Goal: Task Accomplishment & Management: Use online tool/utility

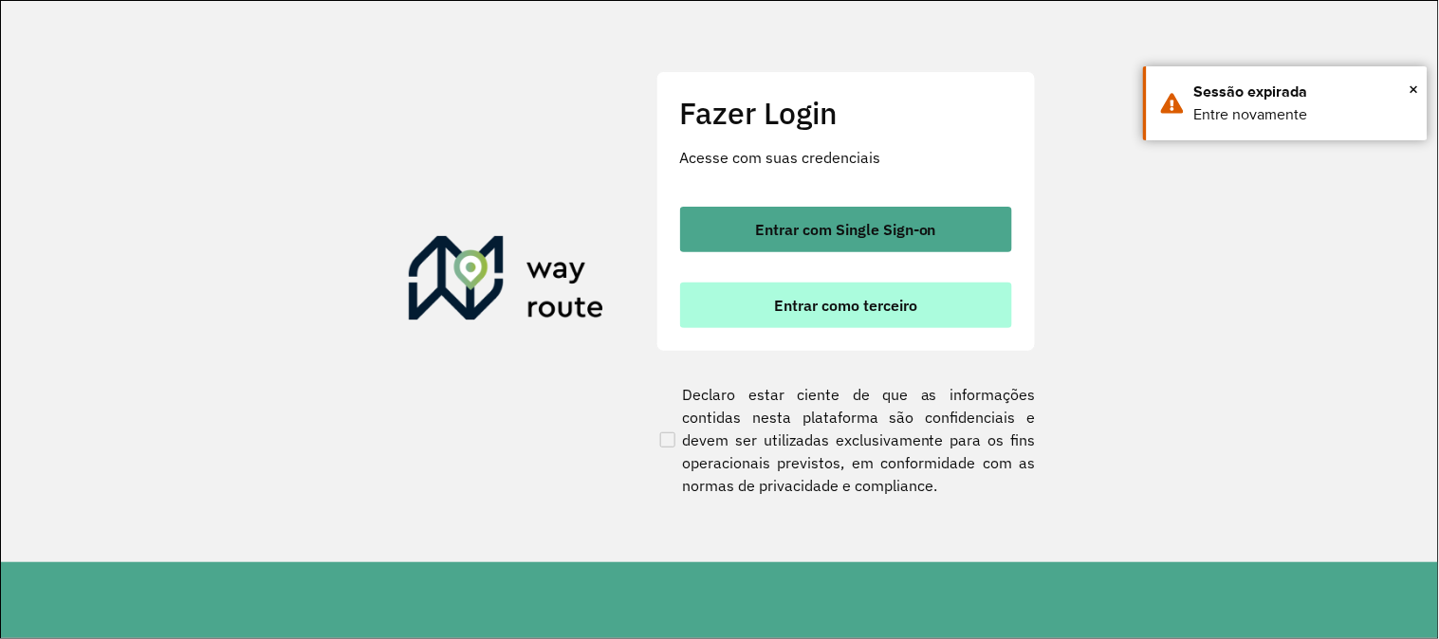
click at [896, 310] on span "Entrar como terceiro" at bounding box center [845, 305] width 143 height 15
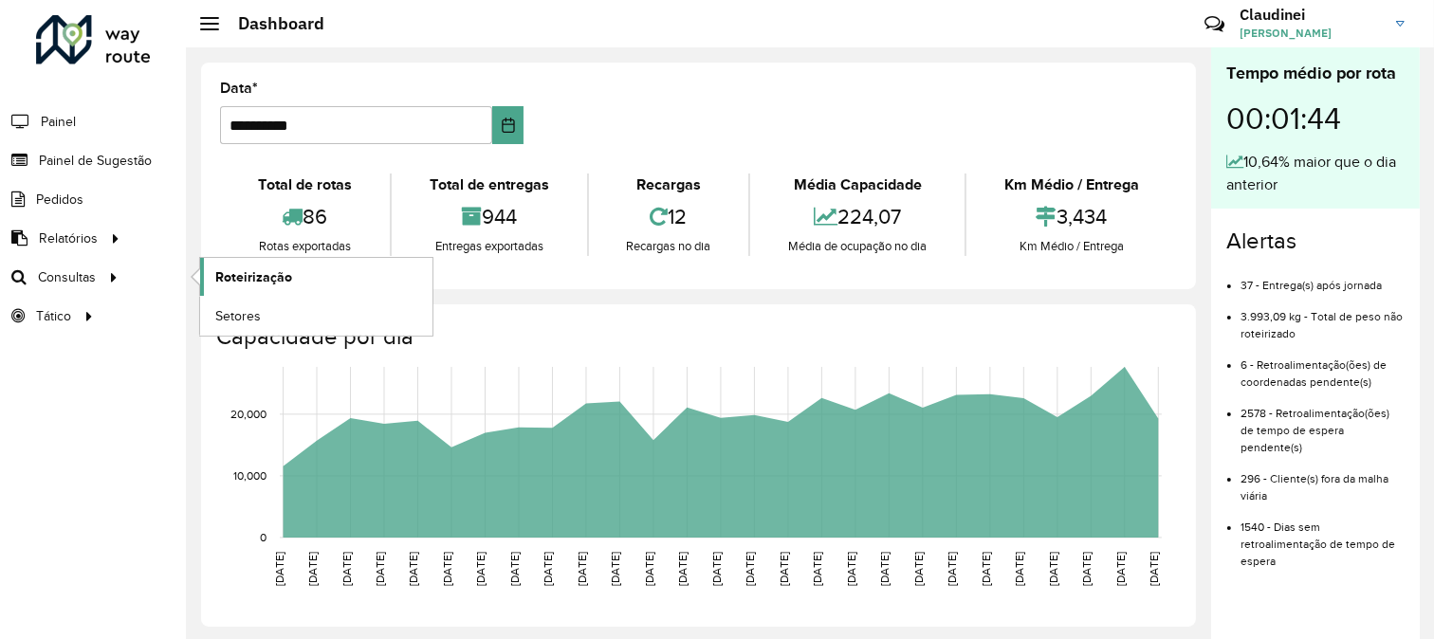
click at [260, 282] on span "Roteirização" at bounding box center [253, 277] width 77 height 20
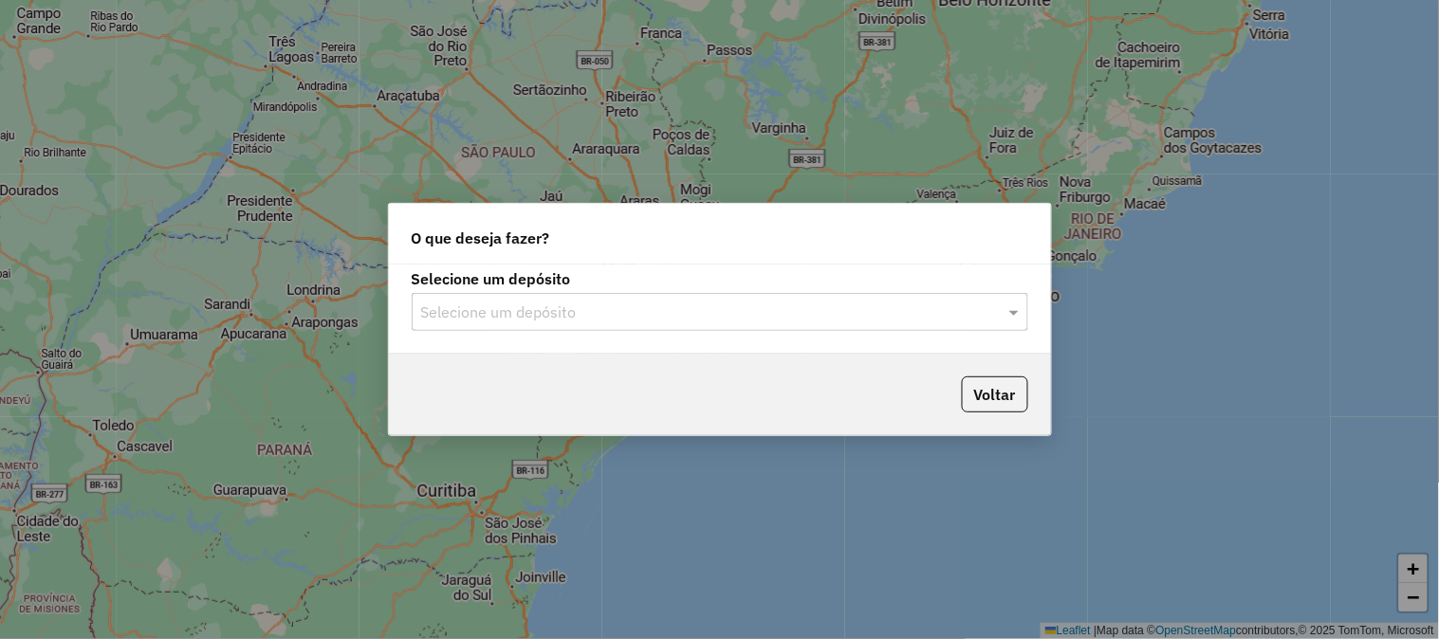
click at [664, 319] on input "text" at bounding box center [701, 313] width 560 height 23
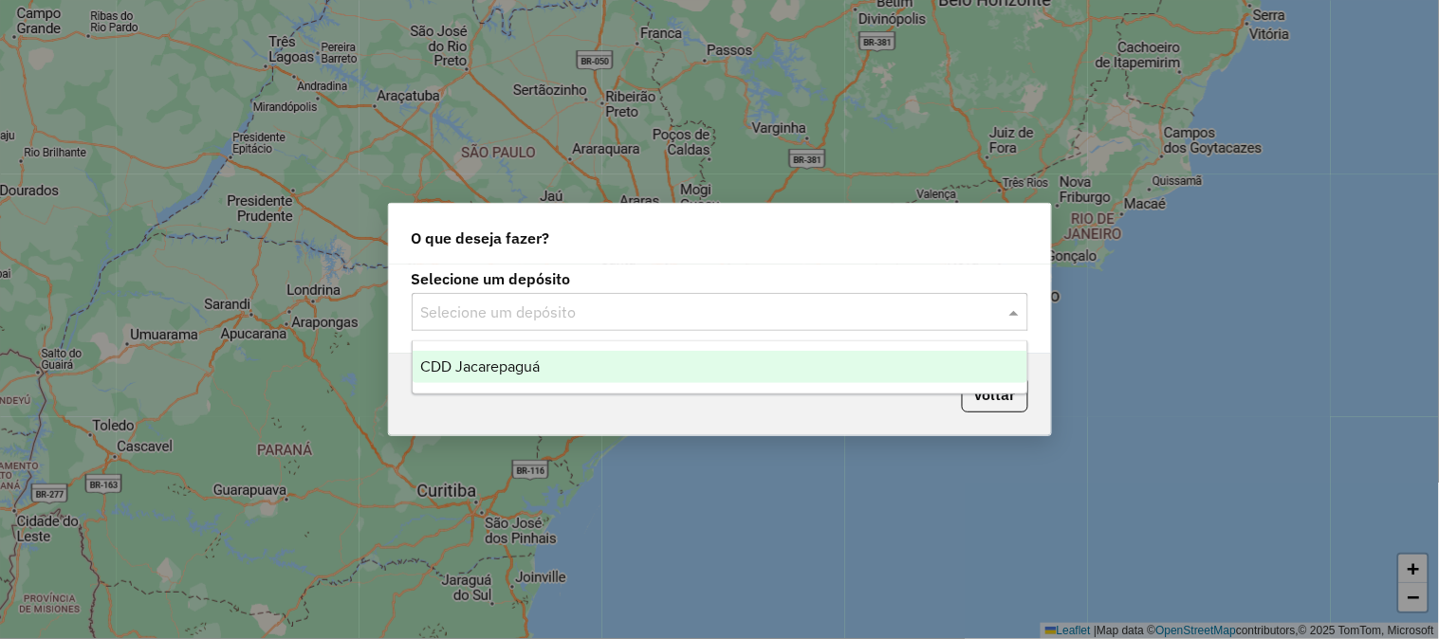
click at [610, 370] on div "CDD Jacarepaguá" at bounding box center [720, 367] width 615 height 32
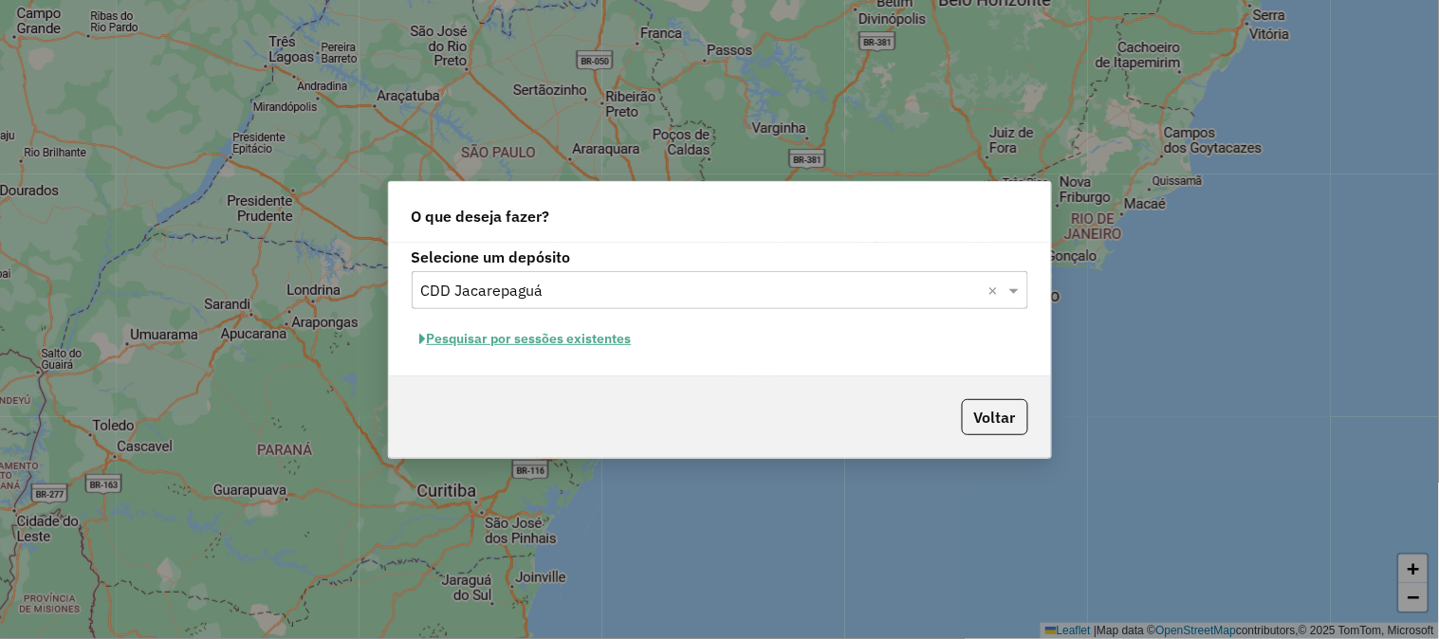
click at [580, 341] on button "Pesquisar por sessões existentes" at bounding box center [526, 338] width 229 height 29
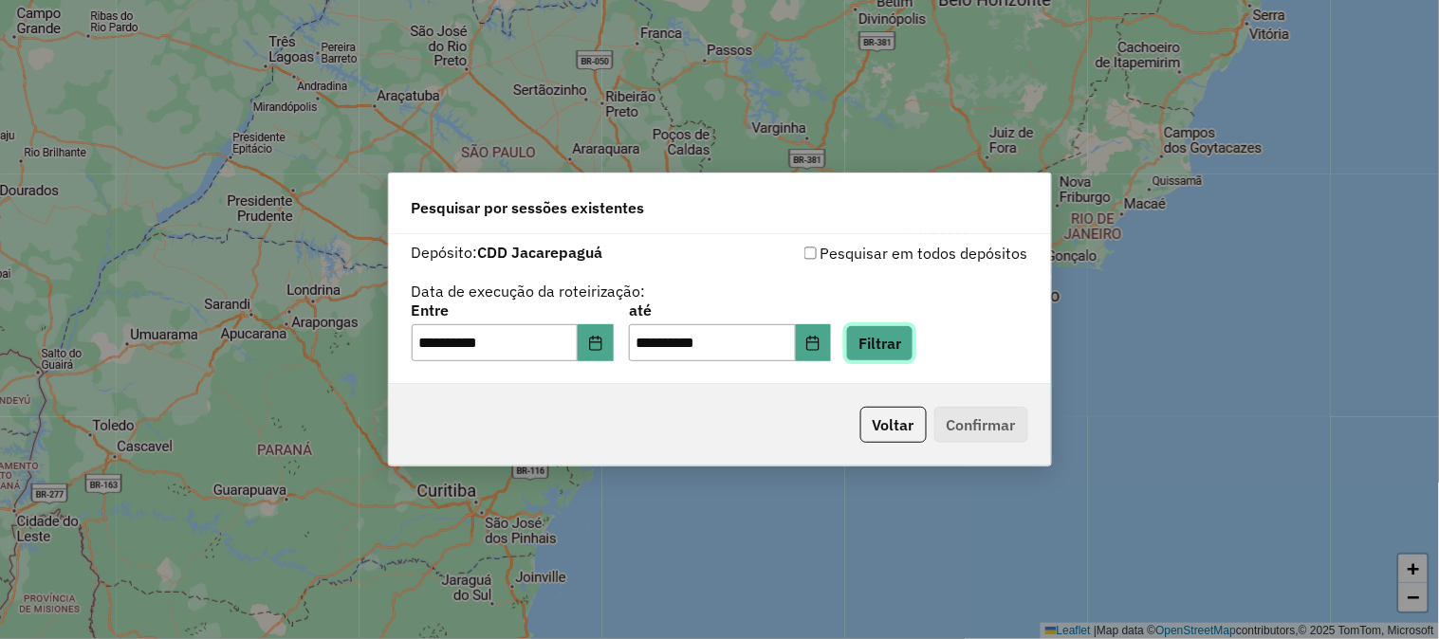
click at [913, 337] on button "Filtrar" at bounding box center [879, 343] width 67 height 36
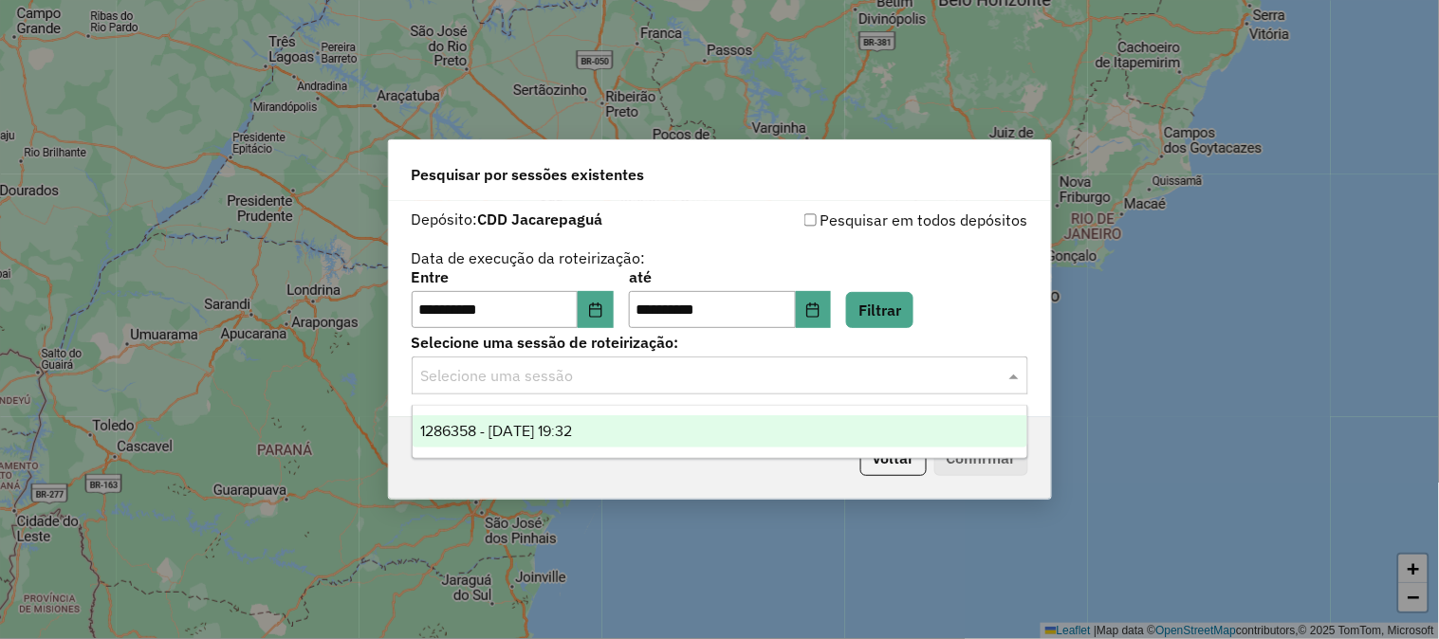
click at [605, 377] on input "text" at bounding box center [701, 376] width 560 height 23
click at [548, 430] on span "1286358 - 01/10/2025 19:32" at bounding box center [496, 431] width 152 height 16
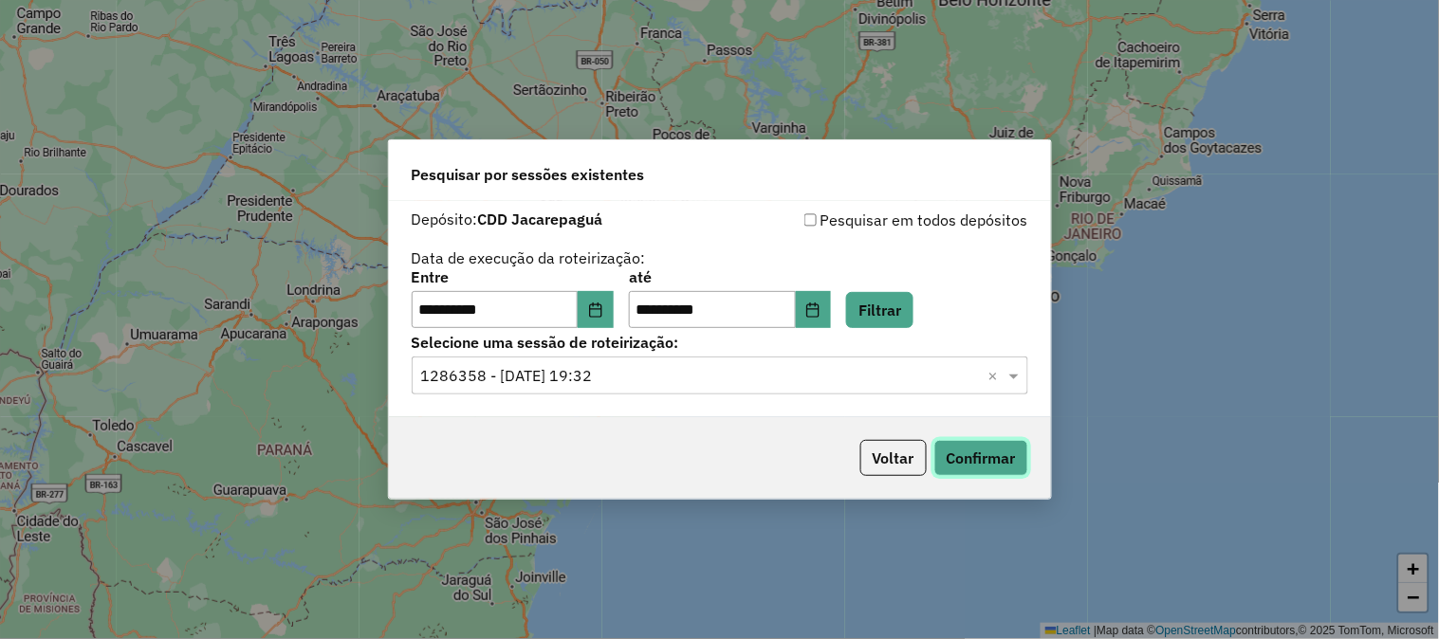
click at [990, 461] on button "Confirmar" at bounding box center [981, 458] width 94 height 36
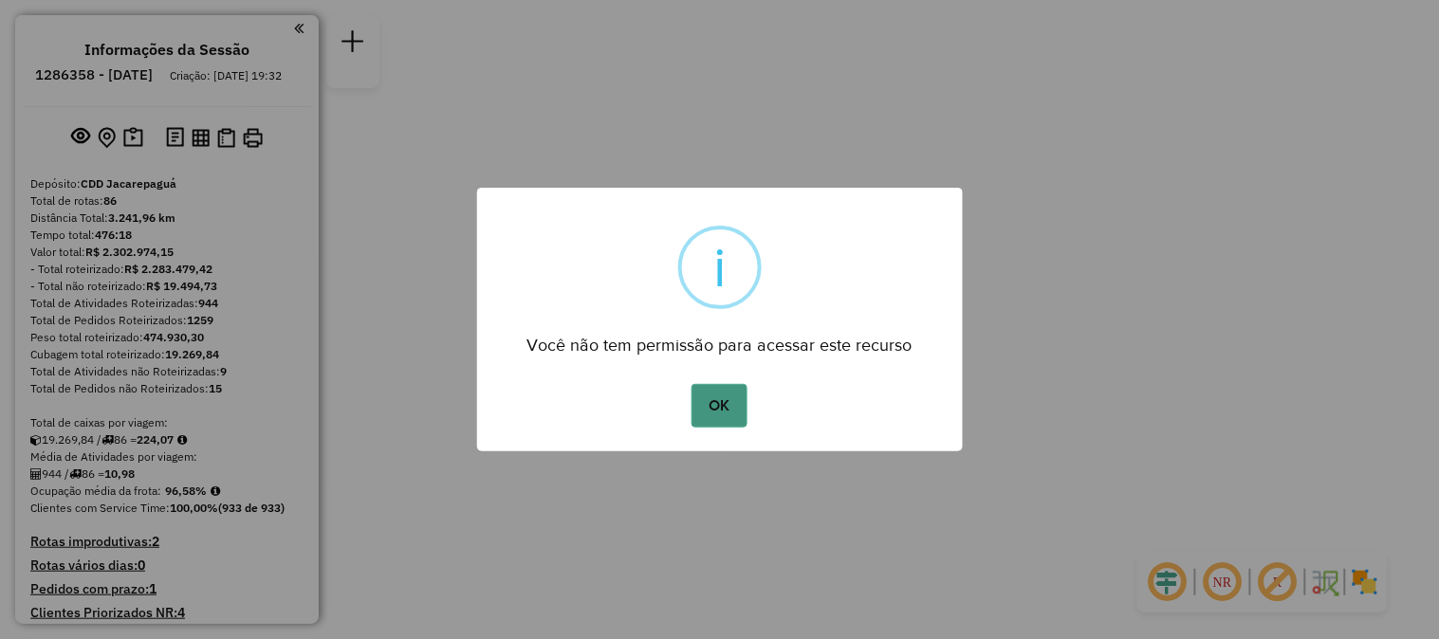
click at [702, 395] on button "OK" at bounding box center [719, 406] width 56 height 44
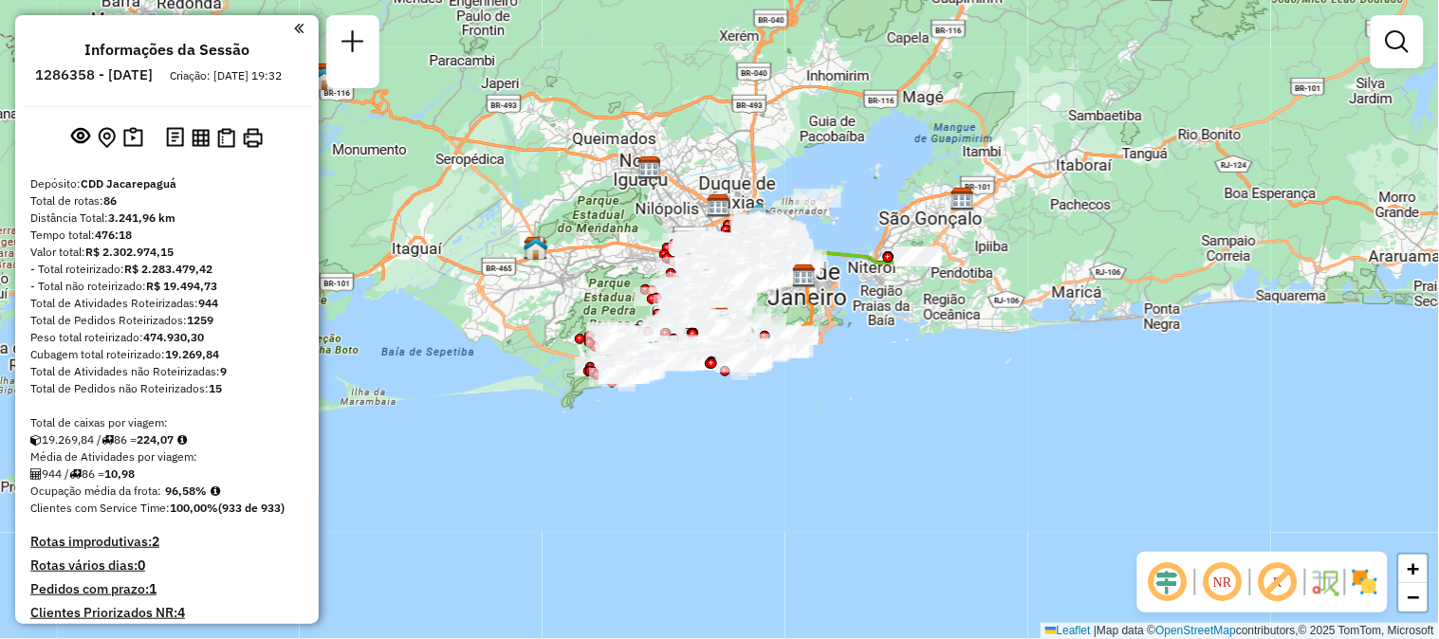
scroll to position [4656, 0]
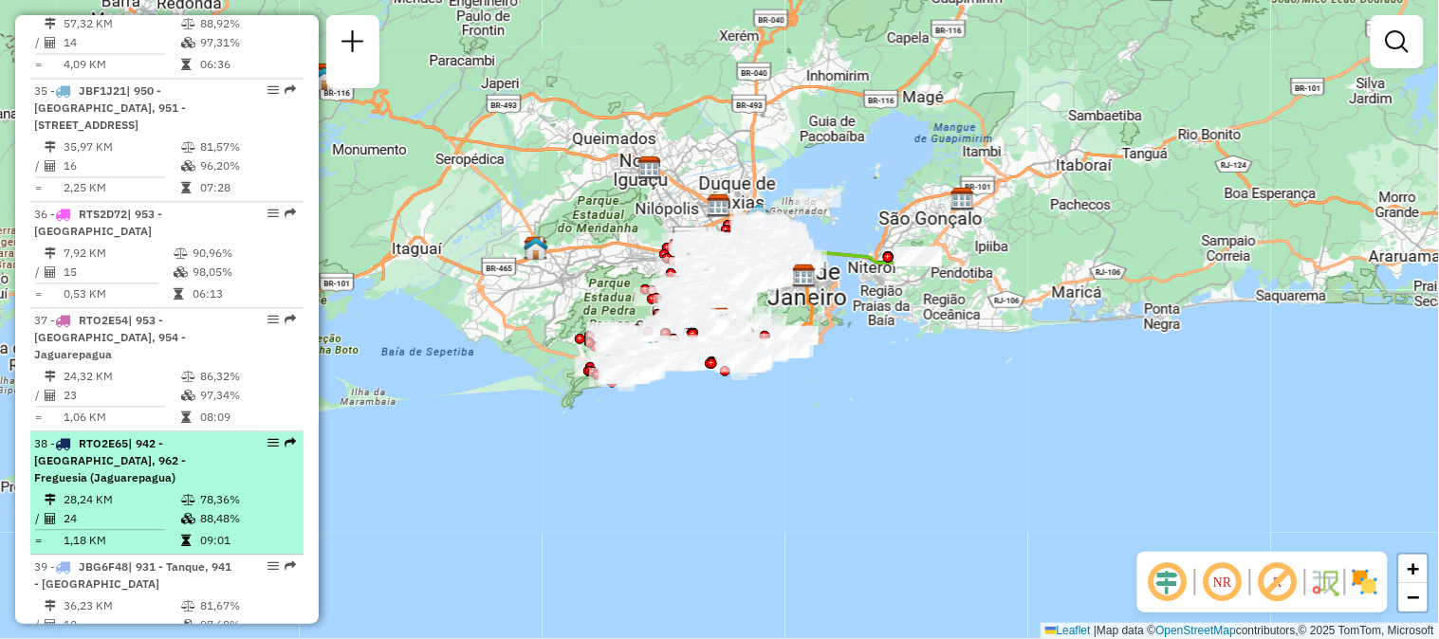
click at [277, 437] on div at bounding box center [267, 442] width 57 height 11
select select "**********"
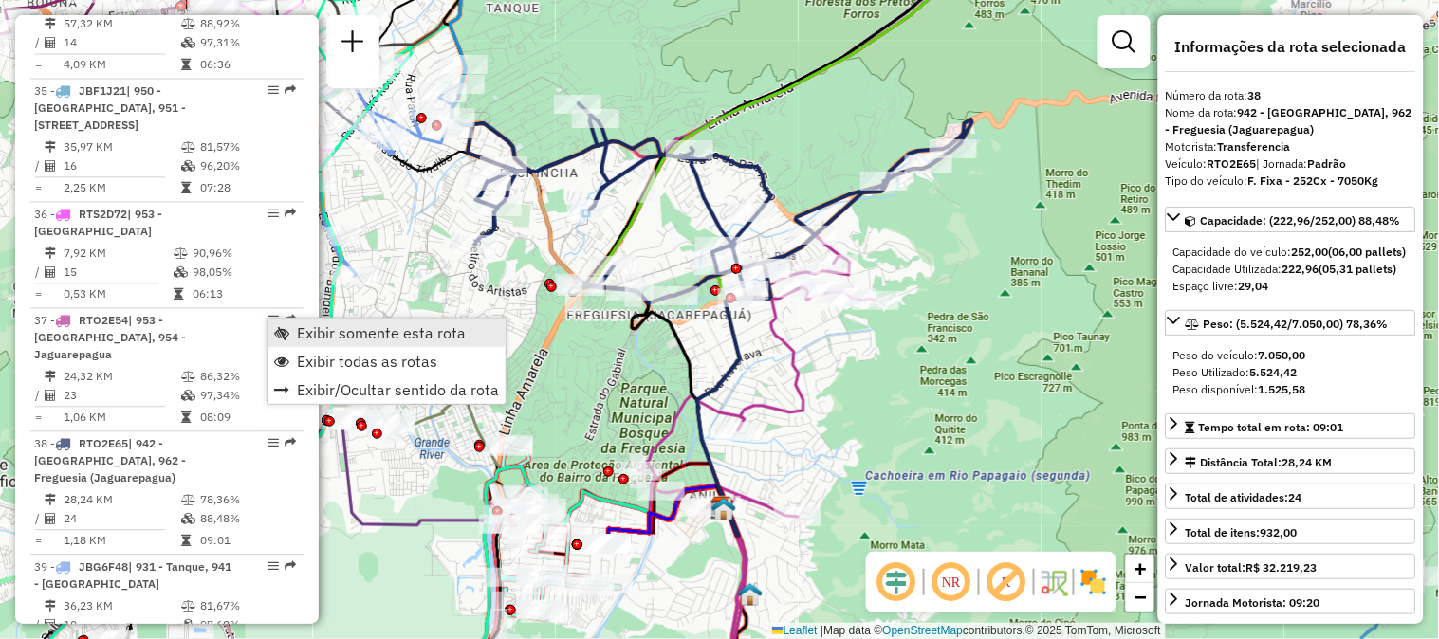
click at [309, 327] on span "Exibir somente esta rota" at bounding box center [381, 332] width 169 height 15
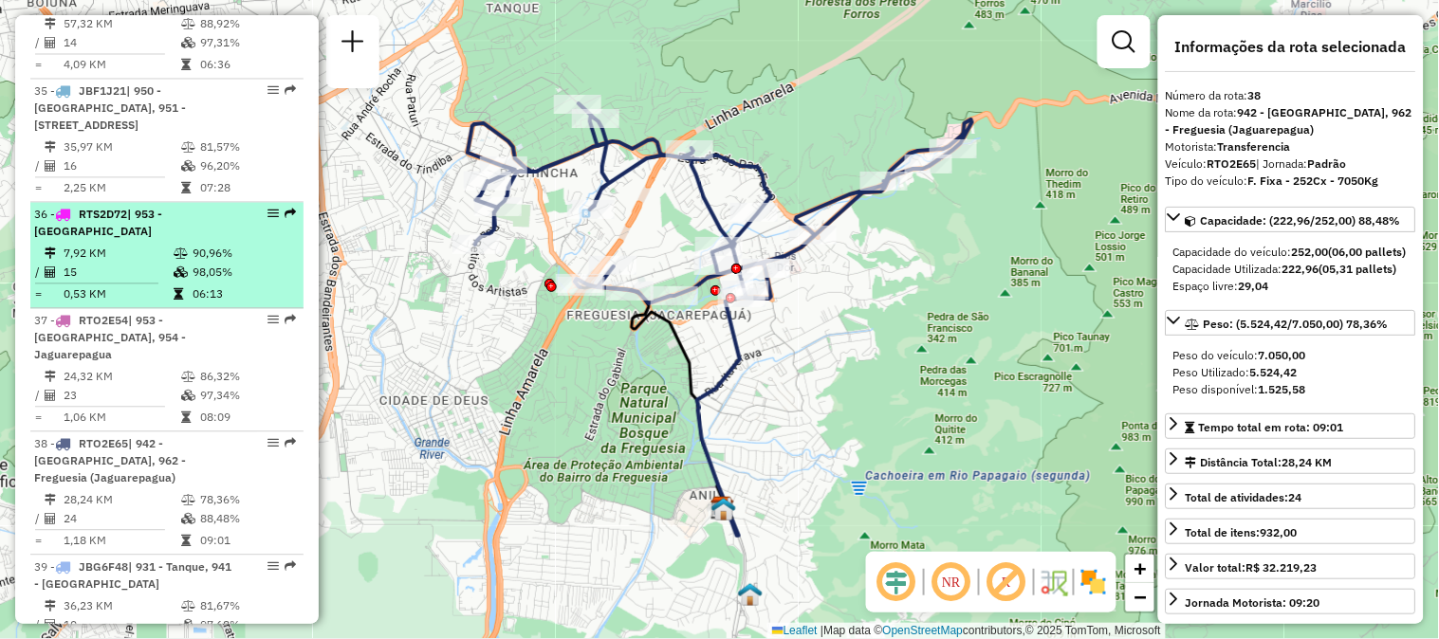
click at [287, 208] on em at bounding box center [290, 213] width 11 height 11
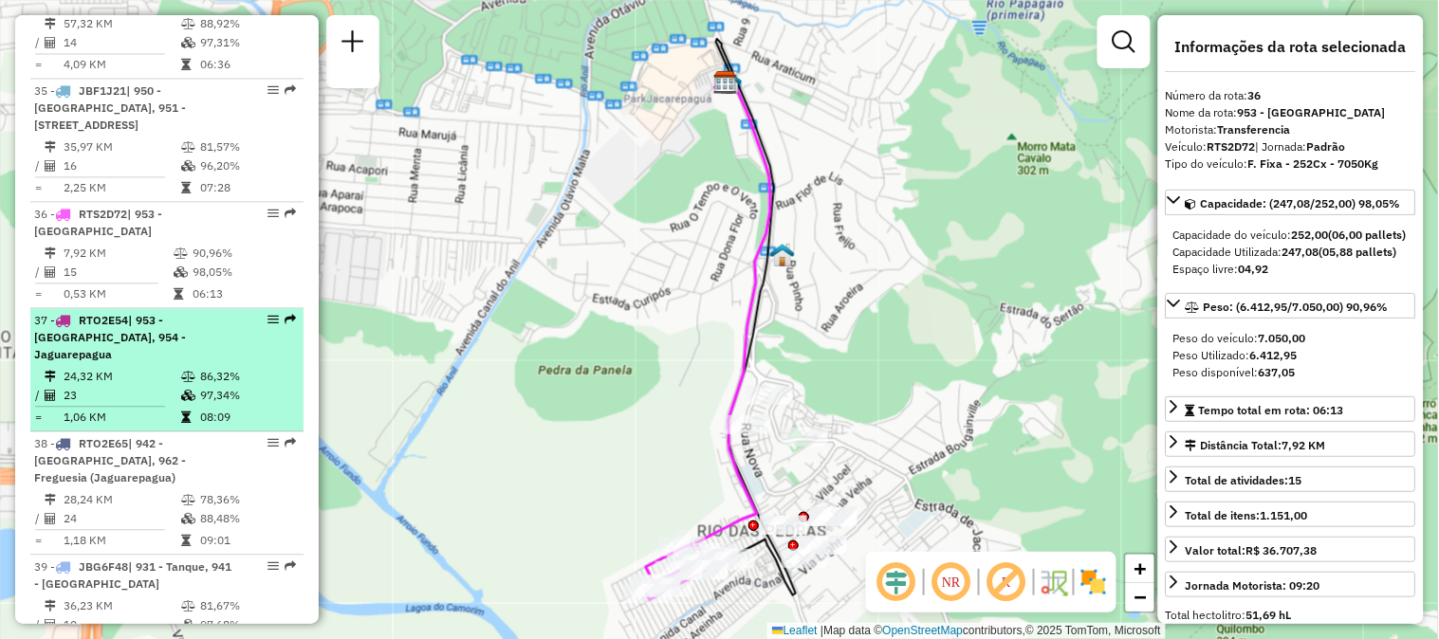
click at [285, 314] on em at bounding box center [290, 319] width 11 height 11
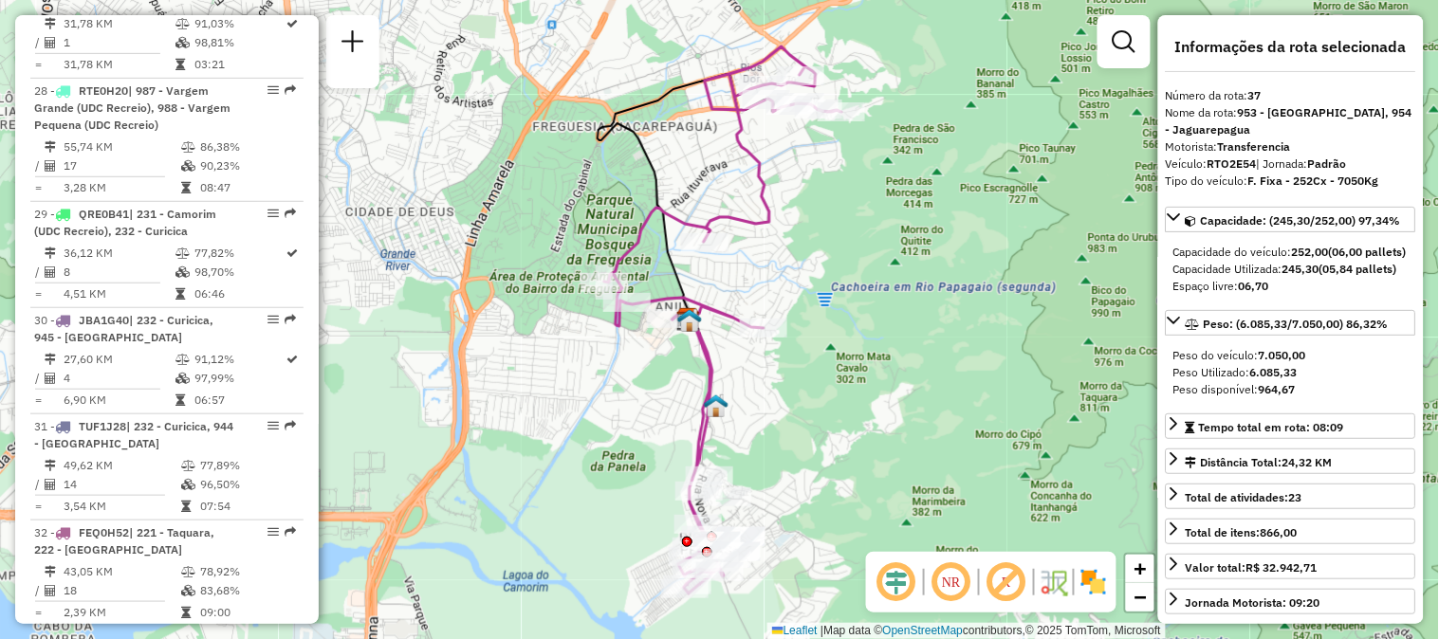
scroll to position [4321, 0]
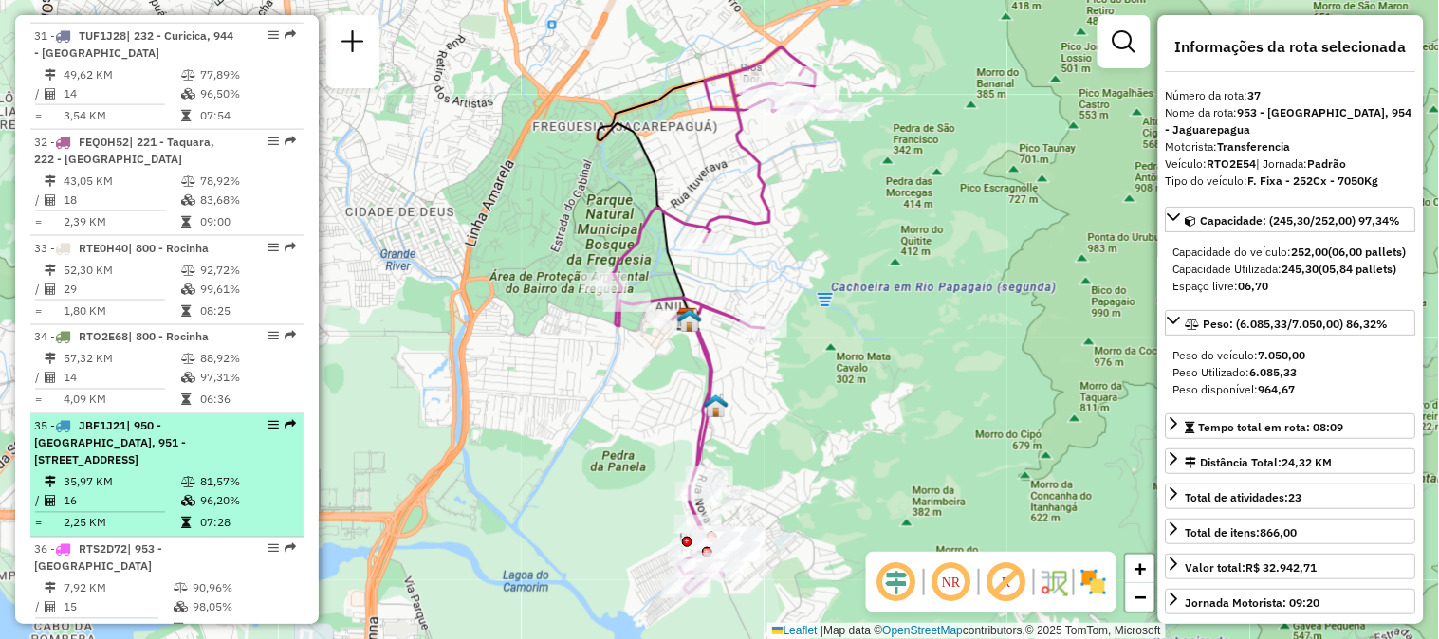
click at [287, 420] on em at bounding box center [290, 425] width 11 height 11
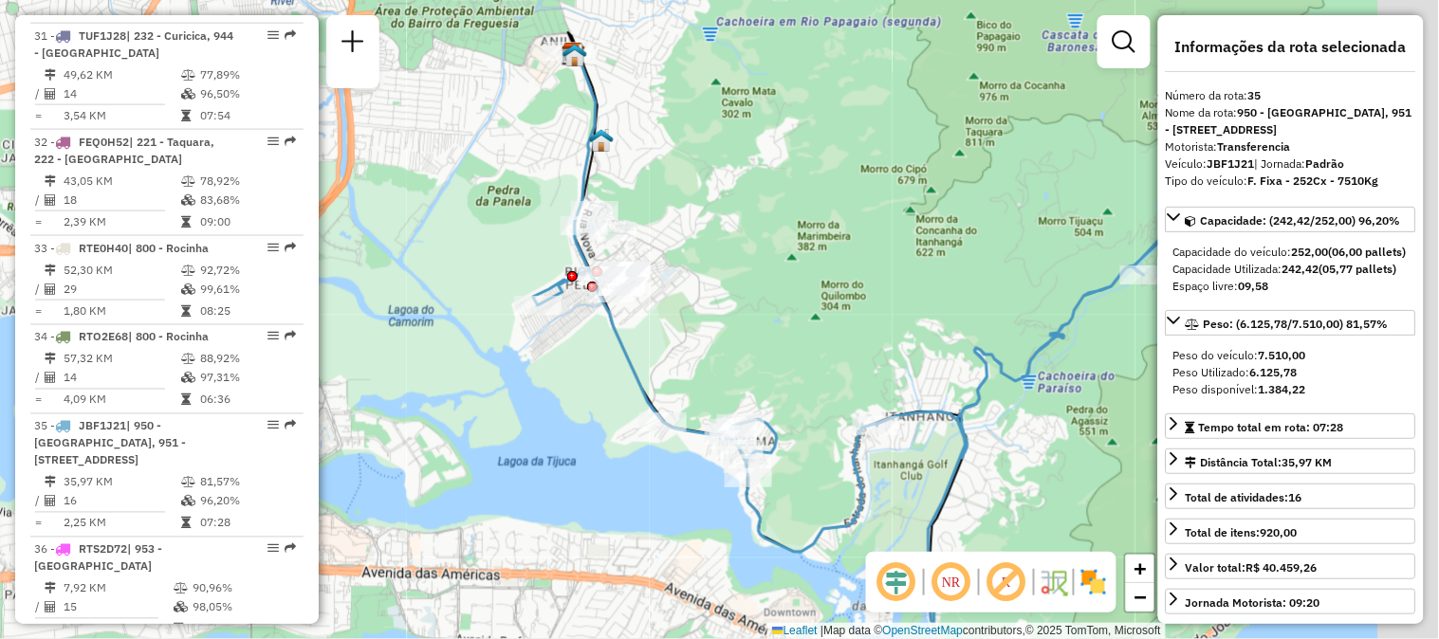
drag, startPoint x: 865, startPoint y: 391, endPoint x: 666, endPoint y: 270, distance: 232.7
click at [667, 262] on div "Janela de atendimento Grade de atendimento Capacidade Transportadoras Veículos …" at bounding box center [719, 319] width 1439 height 639
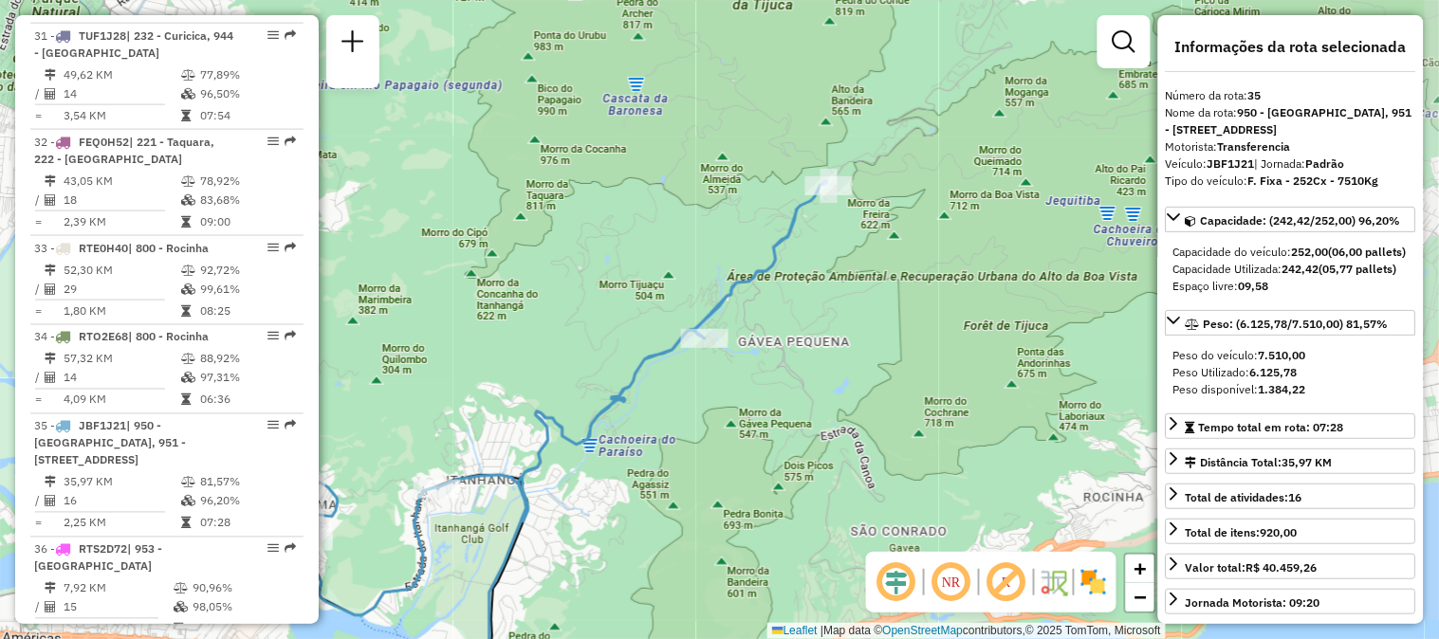
drag, startPoint x: 850, startPoint y: 320, endPoint x: 373, endPoint y: 496, distance: 508.6
click at [373, 496] on div "Janela de atendimento Grade de atendimento Capacidade Transportadoras Veículos …" at bounding box center [719, 319] width 1439 height 639
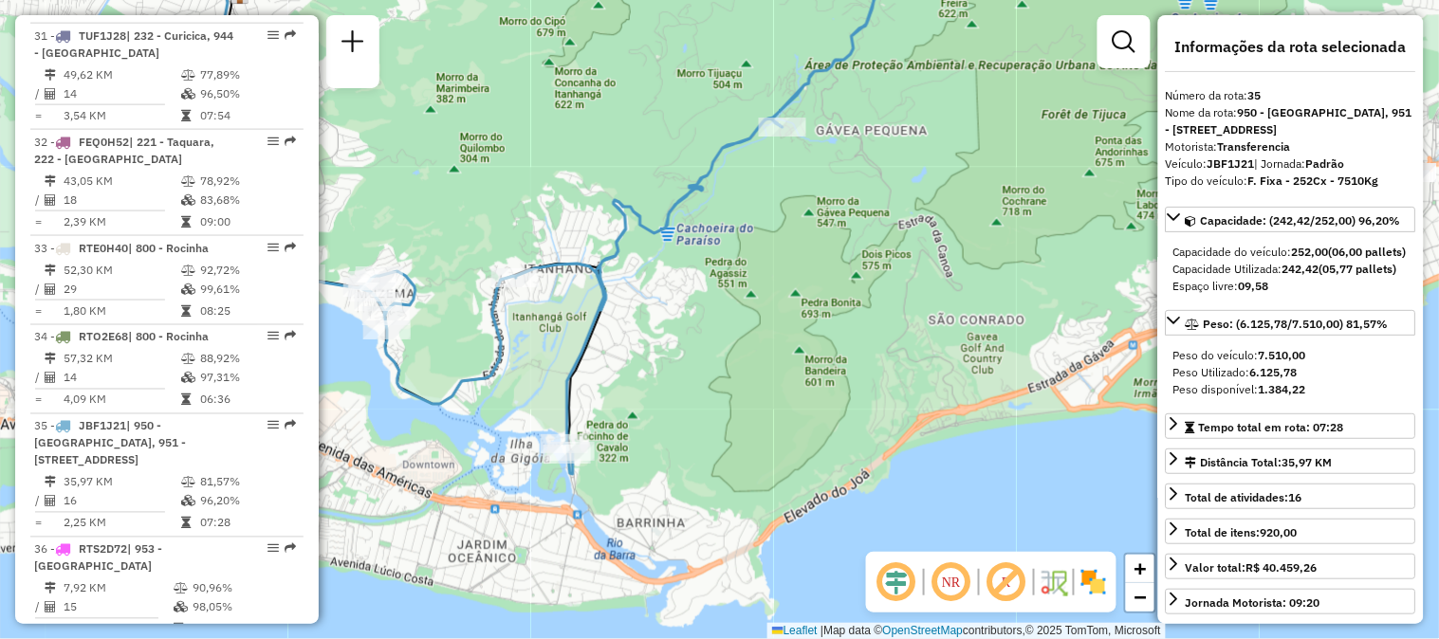
drag, startPoint x: 616, startPoint y: 479, endPoint x: 695, endPoint y: 276, distance: 217.7
click at [695, 276] on div "Janela de atendimento Grade de atendimento Capacidade Transportadoras Veículos …" at bounding box center [719, 319] width 1439 height 639
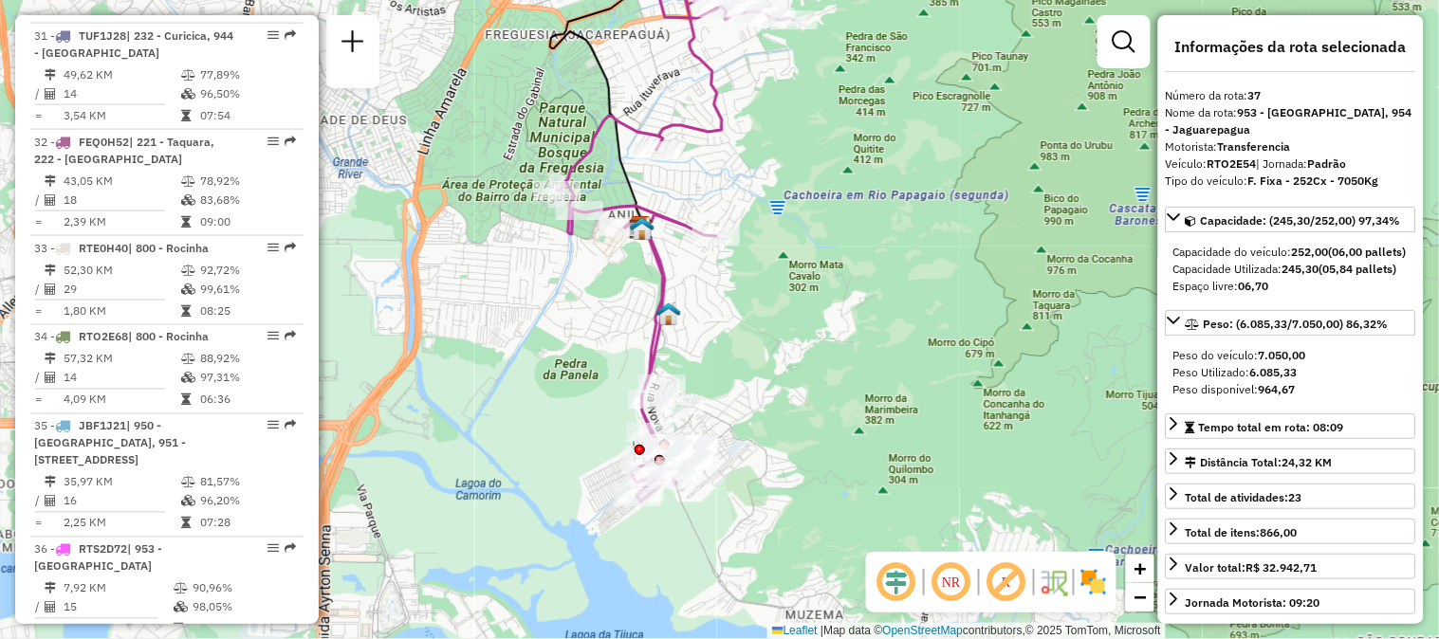
drag, startPoint x: 939, startPoint y: 368, endPoint x: 895, endPoint y: 303, distance: 77.9
click at [895, 303] on div "Janela de atendimento Grade de atendimento Capacidade Transportadoras Veículos …" at bounding box center [719, 319] width 1439 height 639
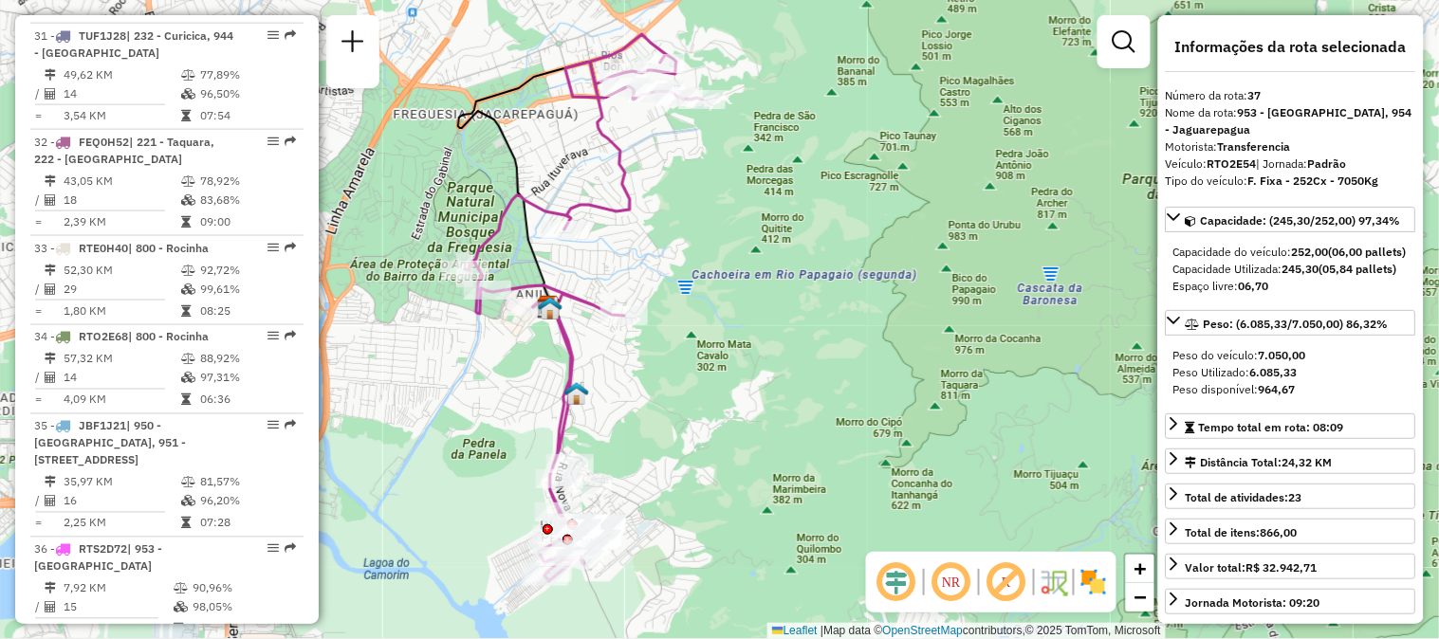
drag, startPoint x: 877, startPoint y: 218, endPoint x: 785, endPoint y: 298, distance: 121.7
click at [785, 298] on div "Janela de atendimento Grade de atendimento Capacidade Transportadoras Veículos …" at bounding box center [719, 319] width 1439 height 639
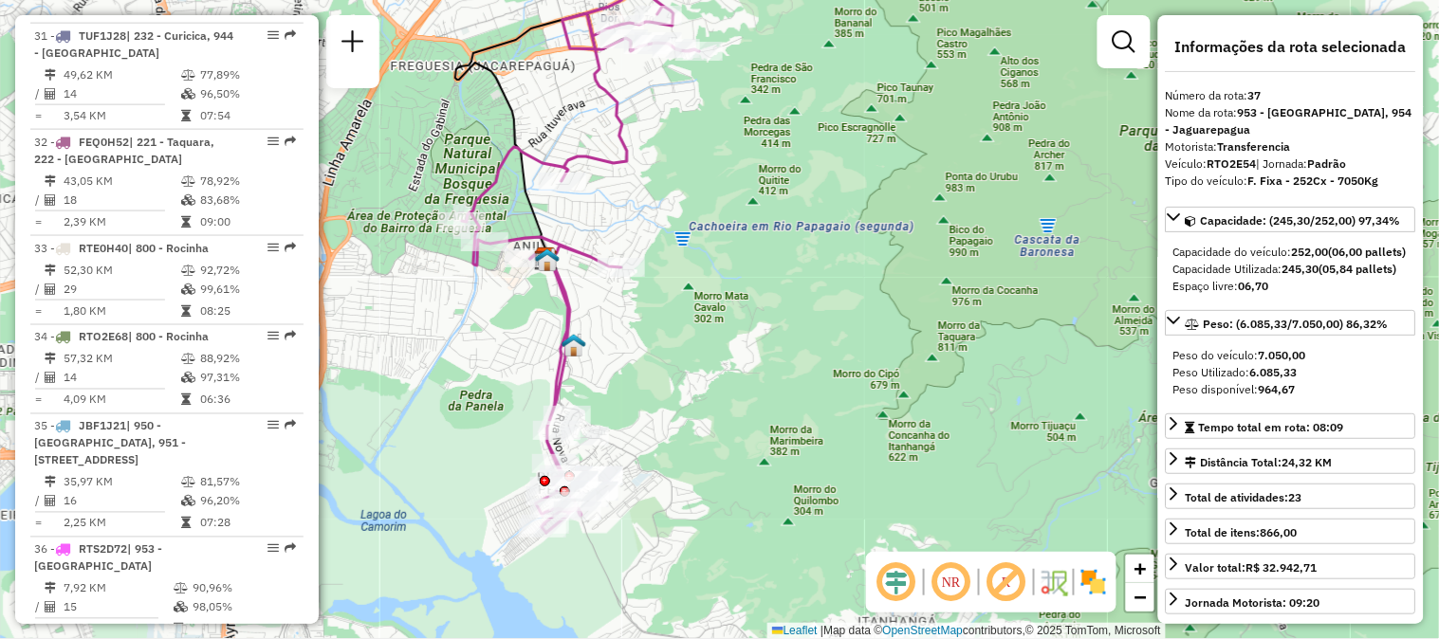
drag, startPoint x: 505, startPoint y: 515, endPoint x: 503, endPoint y: 467, distance: 48.4
click at [503, 467] on div "Janela de atendimento Grade de atendimento Capacidade Transportadoras Veículos …" at bounding box center [719, 319] width 1439 height 639
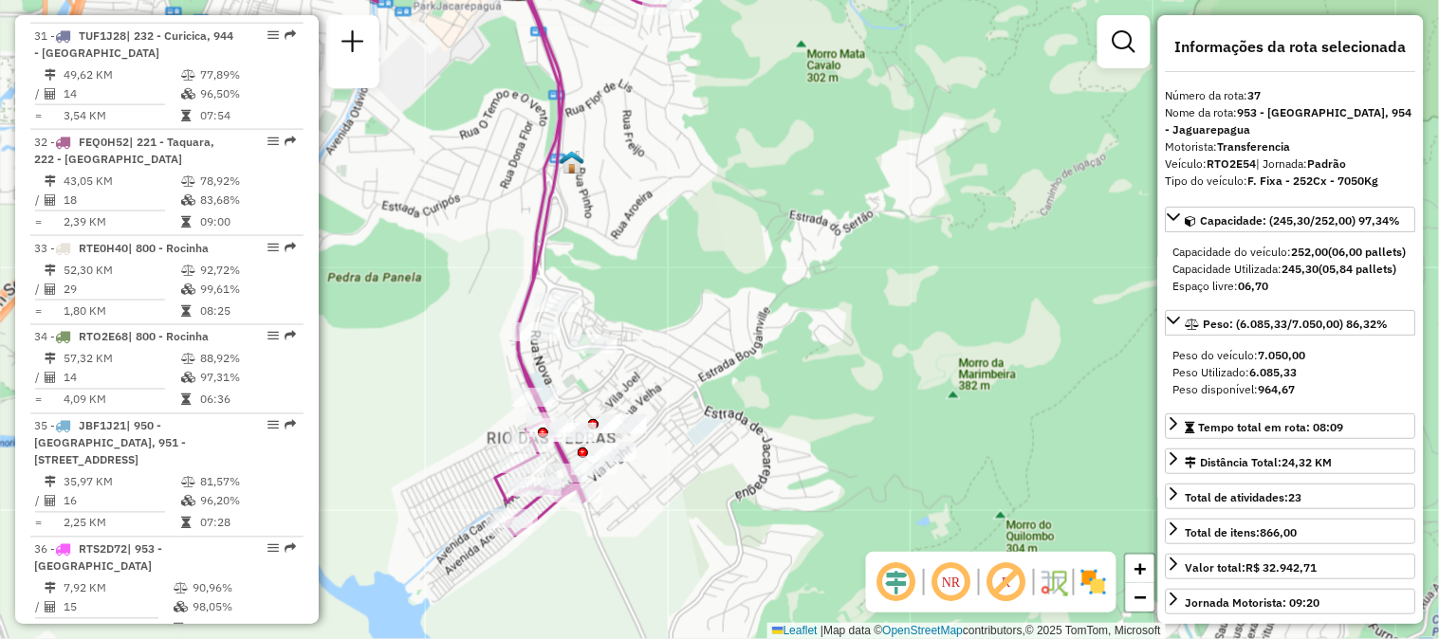
drag, startPoint x: 598, startPoint y: 448, endPoint x: 623, endPoint y: 353, distance: 98.0
click at [623, 353] on div "Janela de atendimento Grade de atendimento Capacidade Transportadoras Veículos …" at bounding box center [719, 319] width 1439 height 639
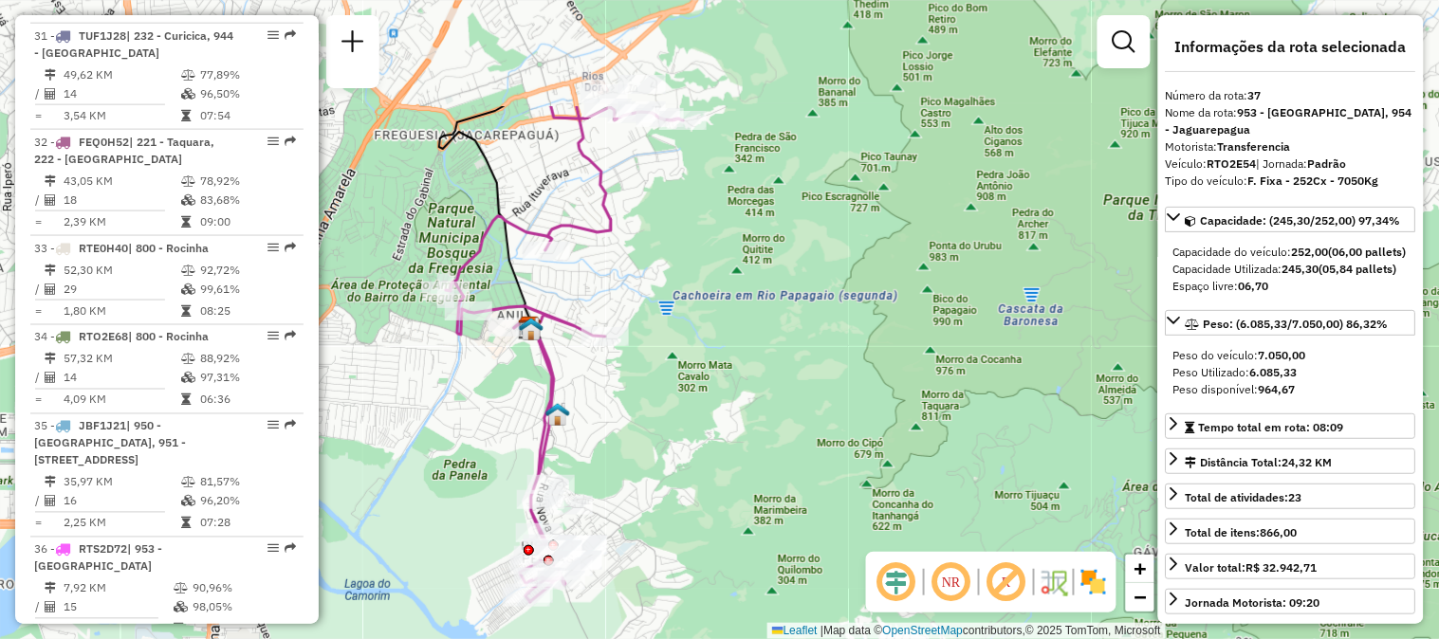
drag, startPoint x: 724, startPoint y: 291, endPoint x: 631, endPoint y: 462, distance: 194.4
click at [631, 462] on div "Janela de atendimento Grade de atendimento Capacidade Transportadoras Veículos …" at bounding box center [719, 319] width 1439 height 639
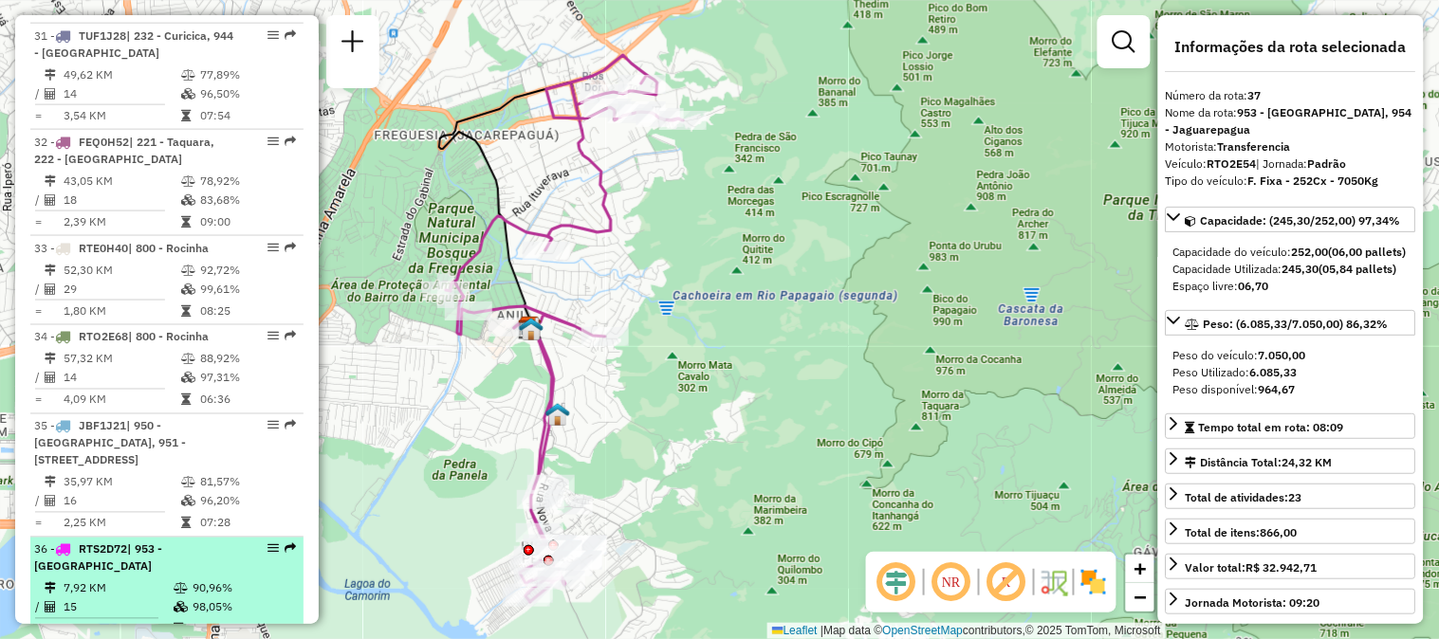
click at [285, 543] on em at bounding box center [290, 548] width 11 height 11
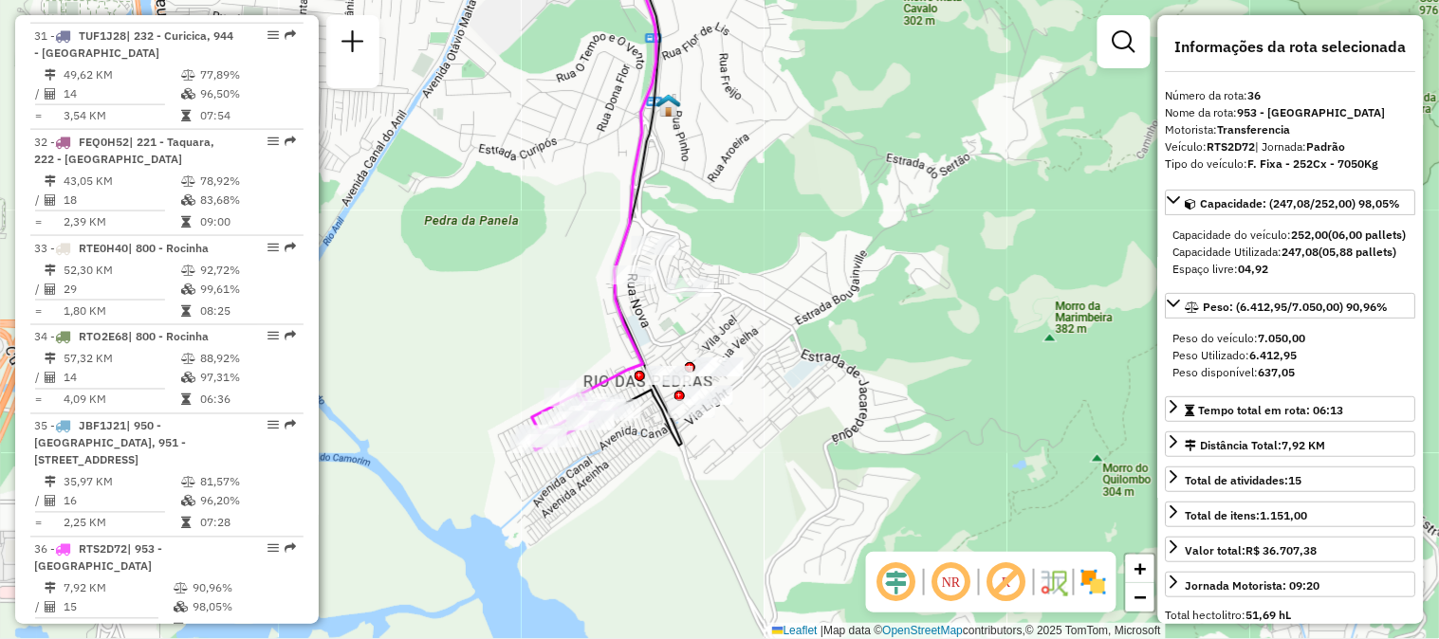
drag, startPoint x: 837, startPoint y: 356, endPoint x: 724, endPoint y: 206, distance: 188.2
click at [724, 206] on div "Janela de atendimento Grade de atendimento Capacidade Transportadoras Veículos …" at bounding box center [719, 319] width 1439 height 639
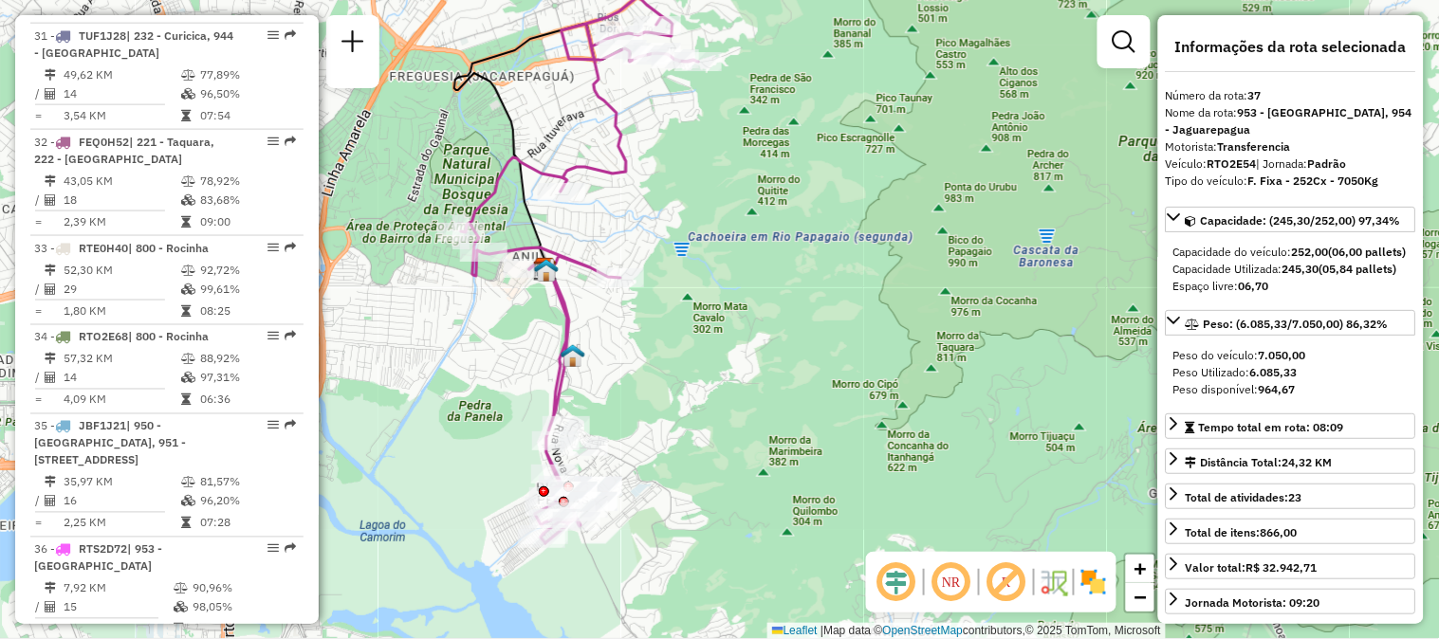
drag, startPoint x: 580, startPoint y: 376, endPoint x: 436, endPoint y: 327, distance: 152.3
click at [436, 327] on div "Janela de atendimento Grade de atendimento Capacidade Transportadoras Veículos …" at bounding box center [719, 319] width 1439 height 639
